Goal: Obtain resource: Obtain resource

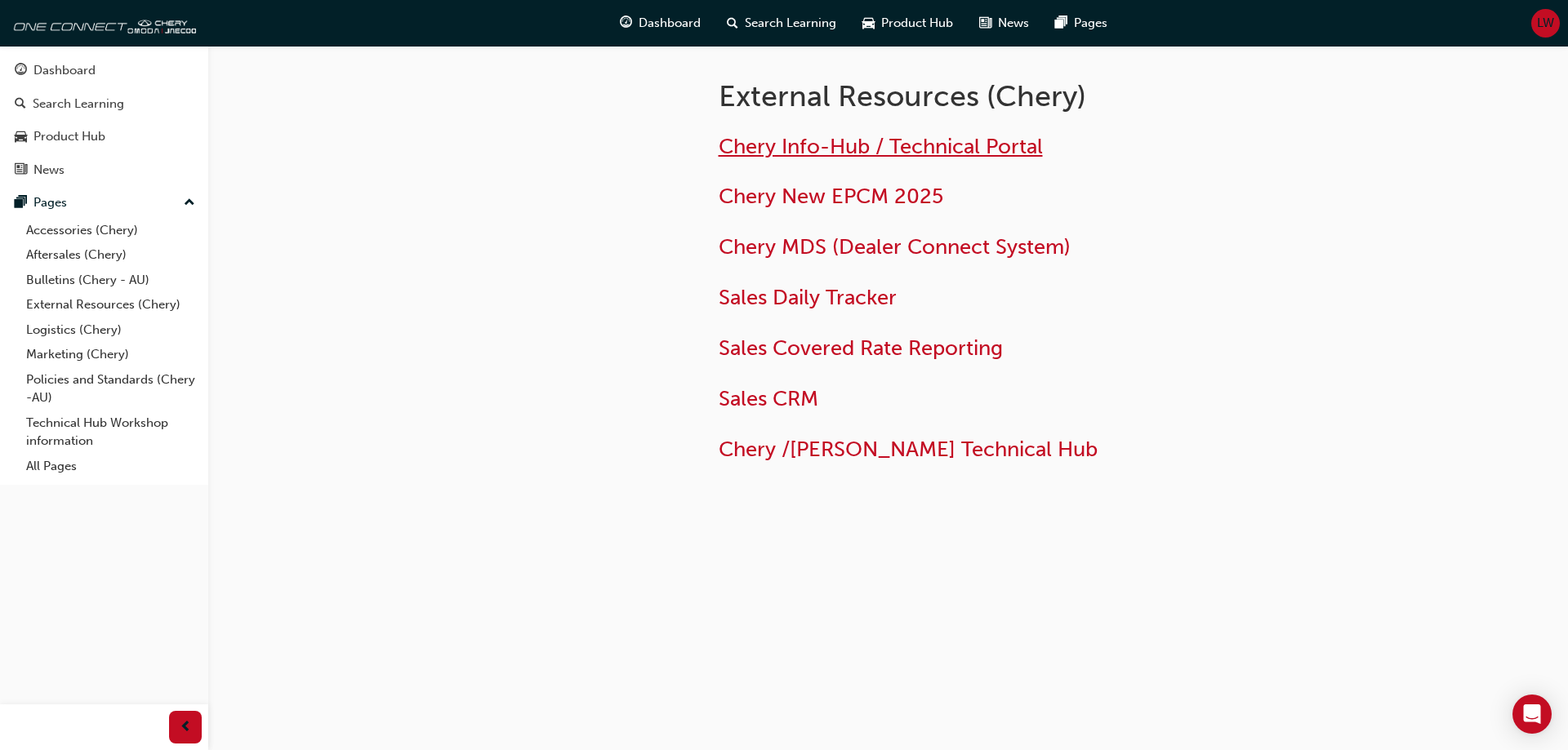
click at [923, 145] on span "Chery Info-Hub / Technical Portal" at bounding box center [880, 146] width 324 height 25
click at [64, 227] on link "Accessories (Chery)" at bounding box center [111, 230] width 182 height 25
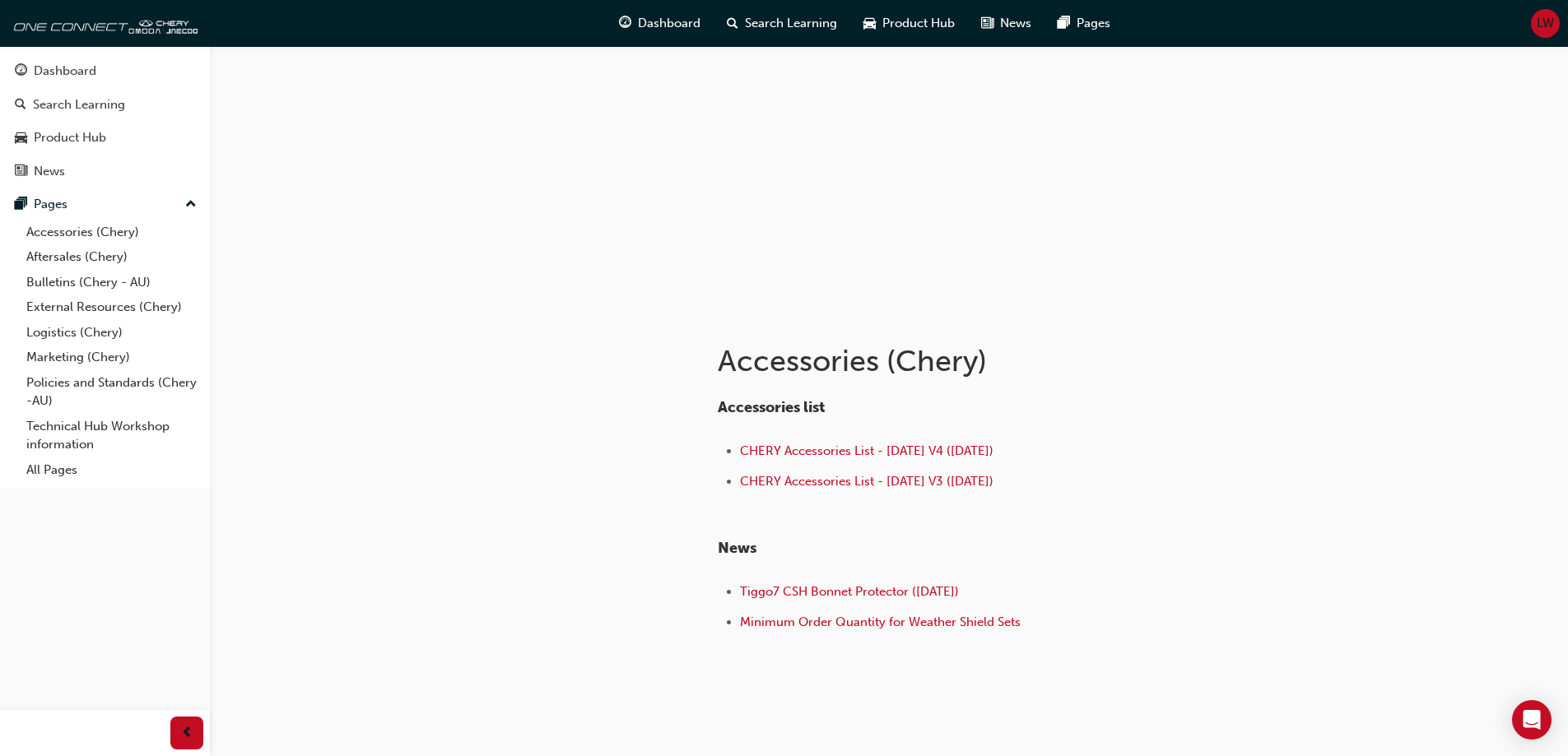
scroll to position [103, 0]
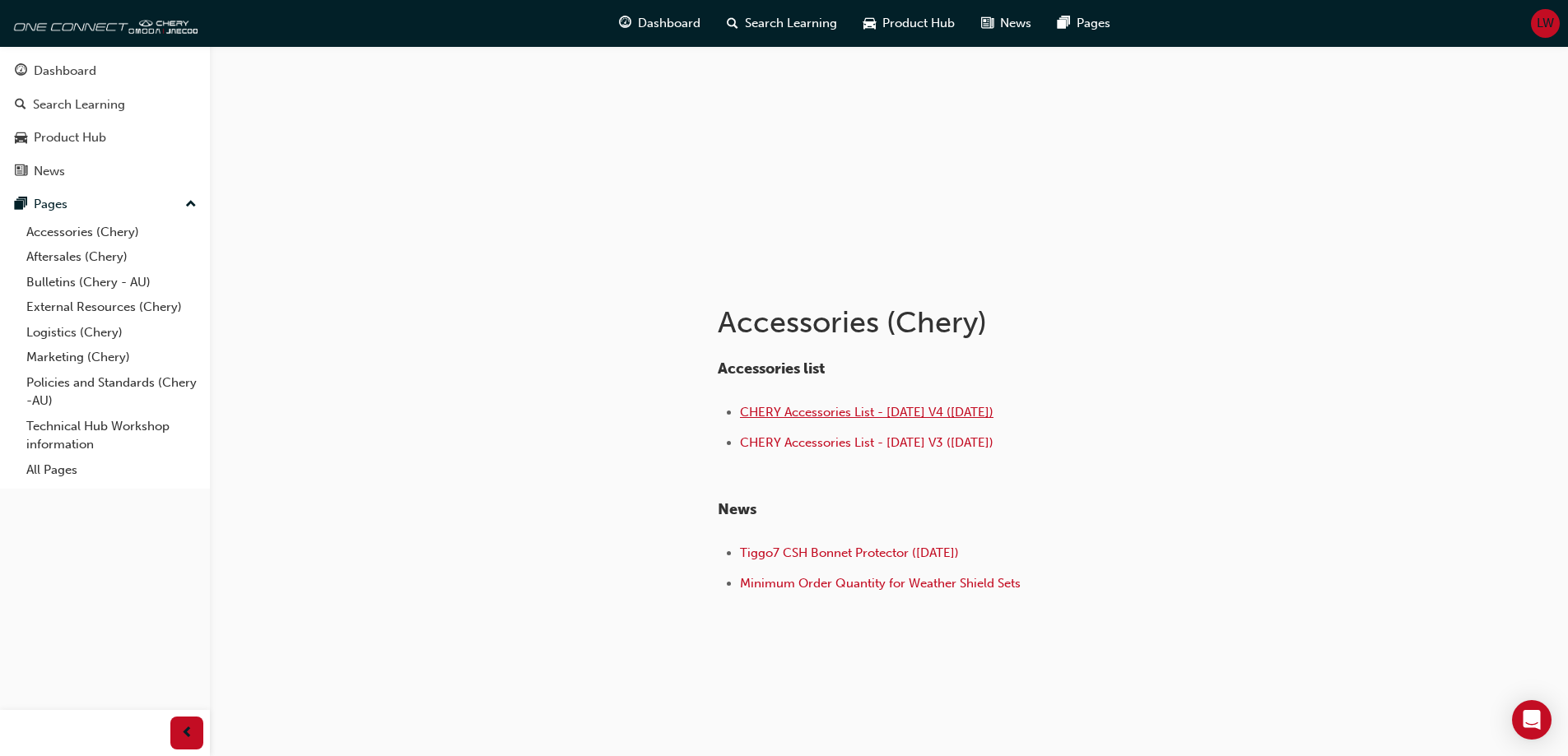
click at [830, 414] on span "CHERY Accessories List - [DATE] V4 ([DATE])" at bounding box center [867, 412] width 254 height 14
